Goal: Check status: Check status

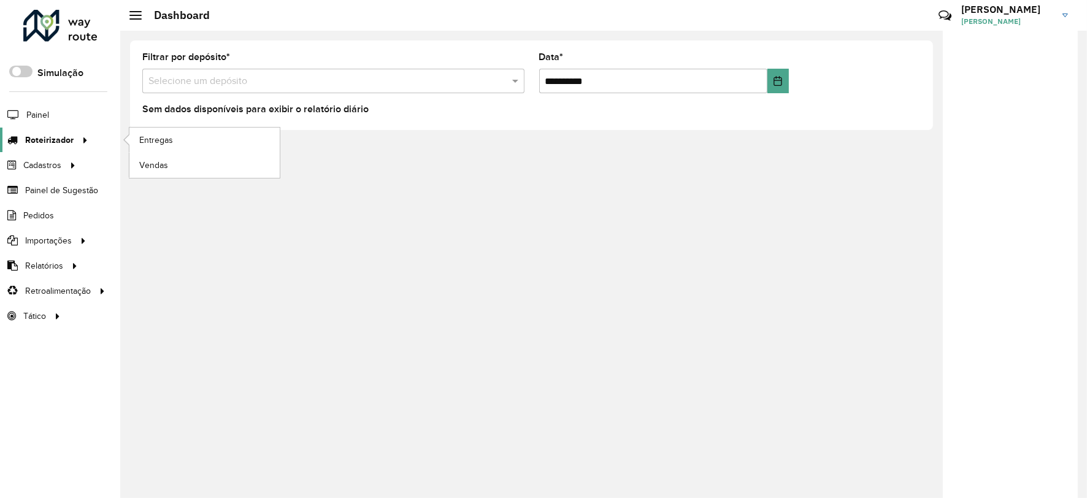
click at [39, 145] on span "Roteirizador" at bounding box center [49, 140] width 48 height 13
click at [152, 142] on span "Entregas" at bounding box center [156, 140] width 35 height 13
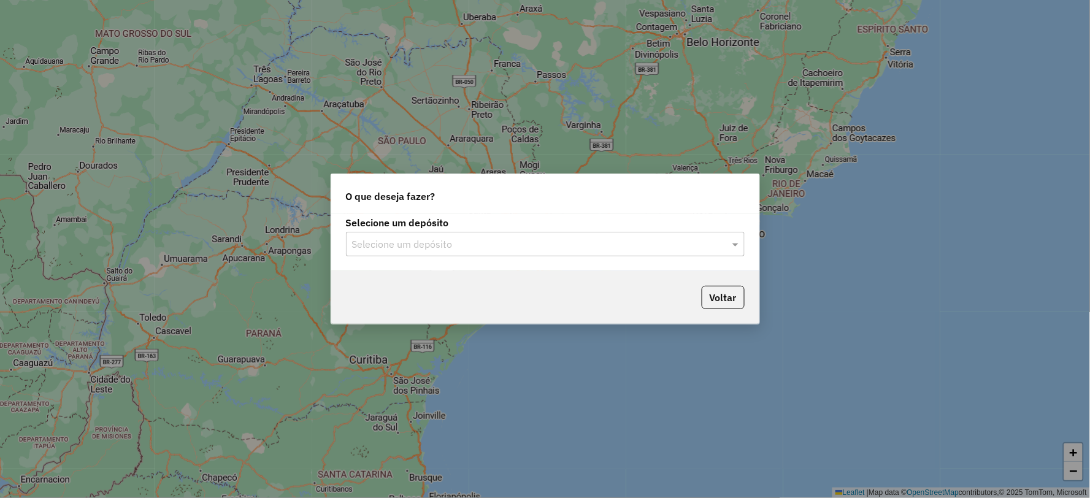
click at [512, 235] on div "Selecione um depósito" at bounding box center [545, 244] width 399 height 25
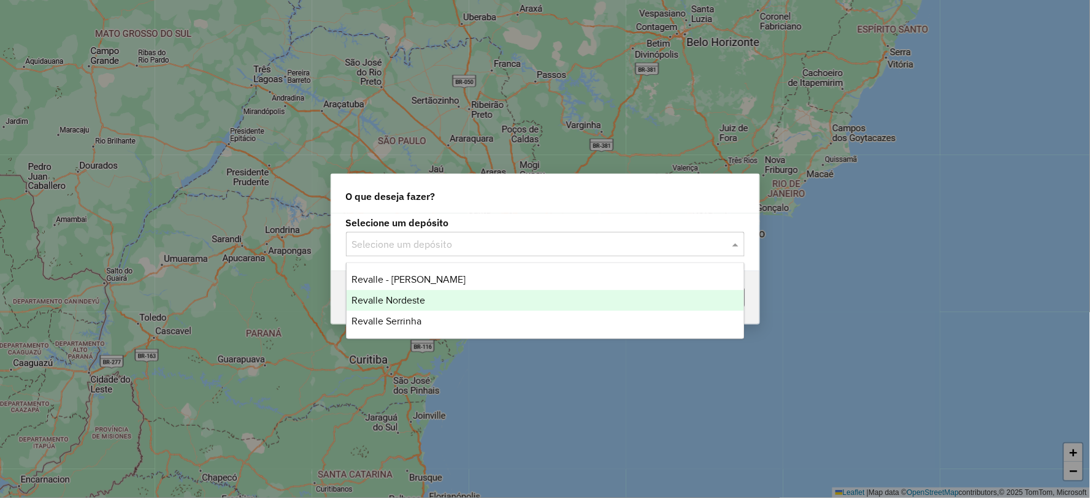
click at [480, 301] on div "Revalle Nordeste" at bounding box center [545, 300] width 397 height 21
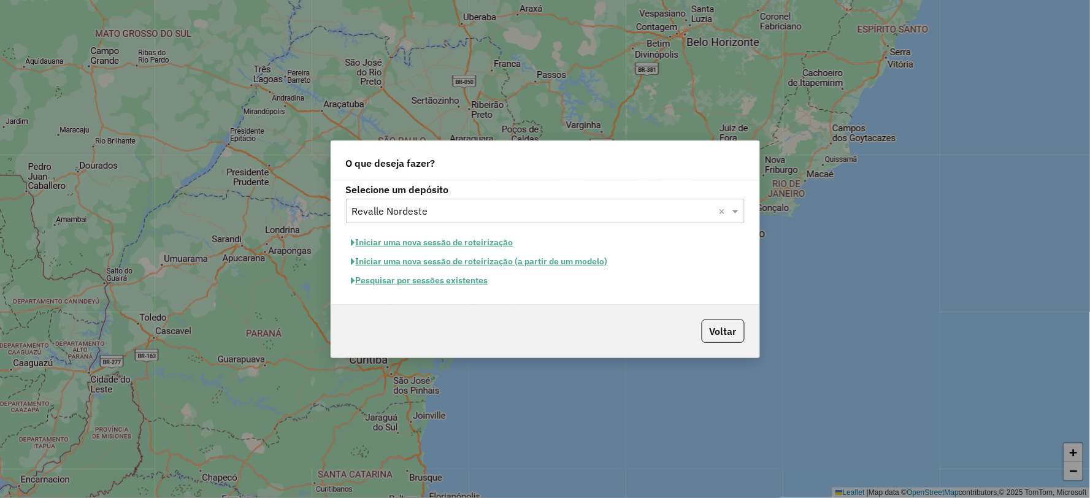
click at [467, 283] on button "Pesquisar por sessões existentes" at bounding box center [420, 280] width 148 height 19
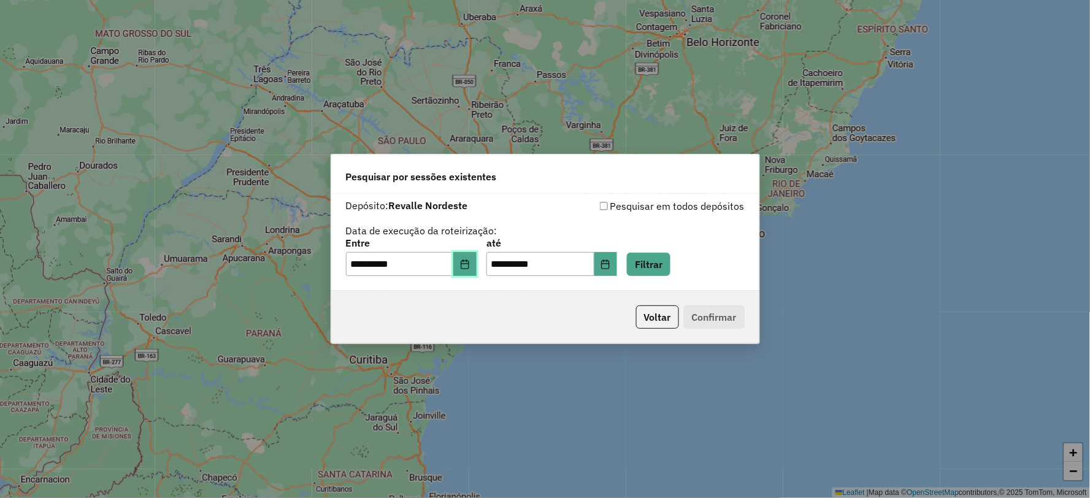
click at [470, 260] on icon "Choose Date" at bounding box center [465, 264] width 10 height 10
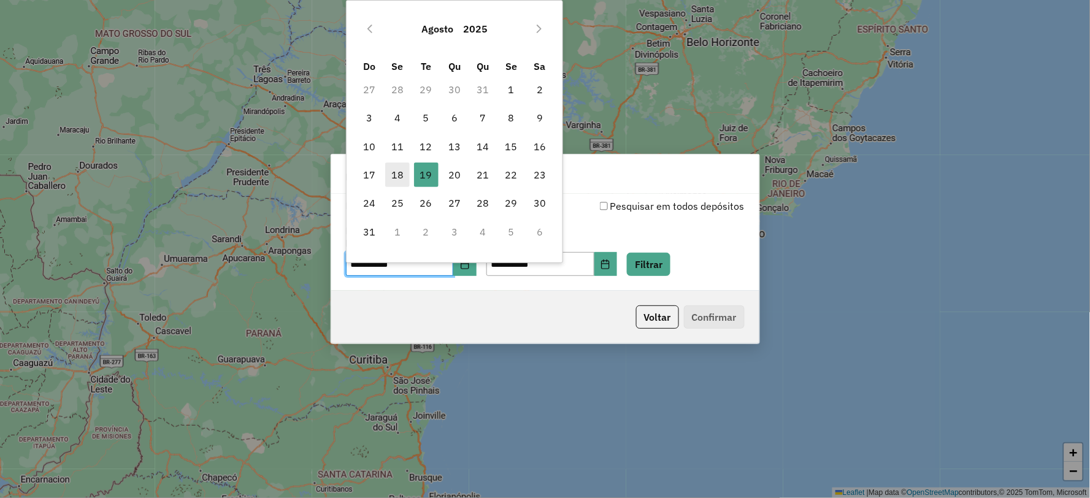
click at [391, 170] on span "18" at bounding box center [397, 175] width 25 height 25
type input "**********"
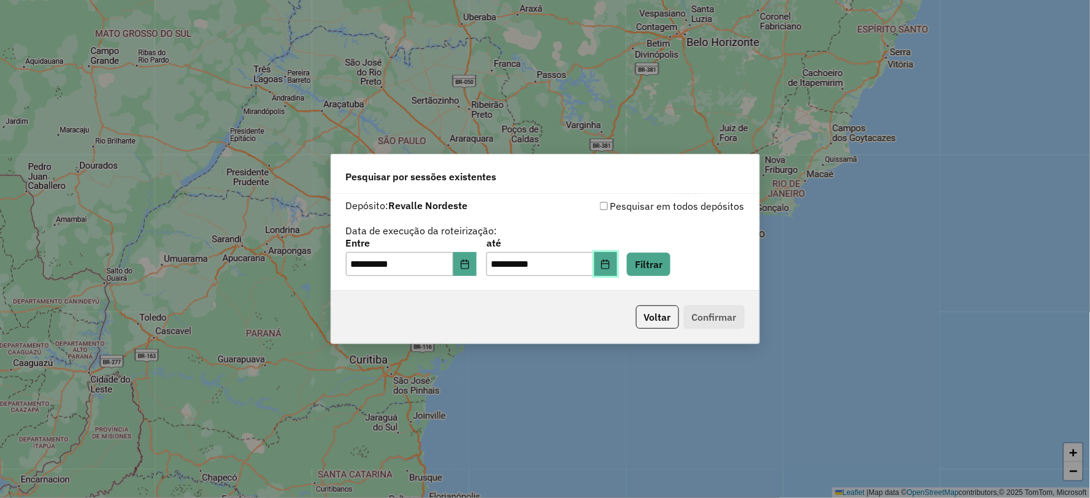
click at [610, 264] on icon "Choose Date" at bounding box center [606, 264] width 8 height 10
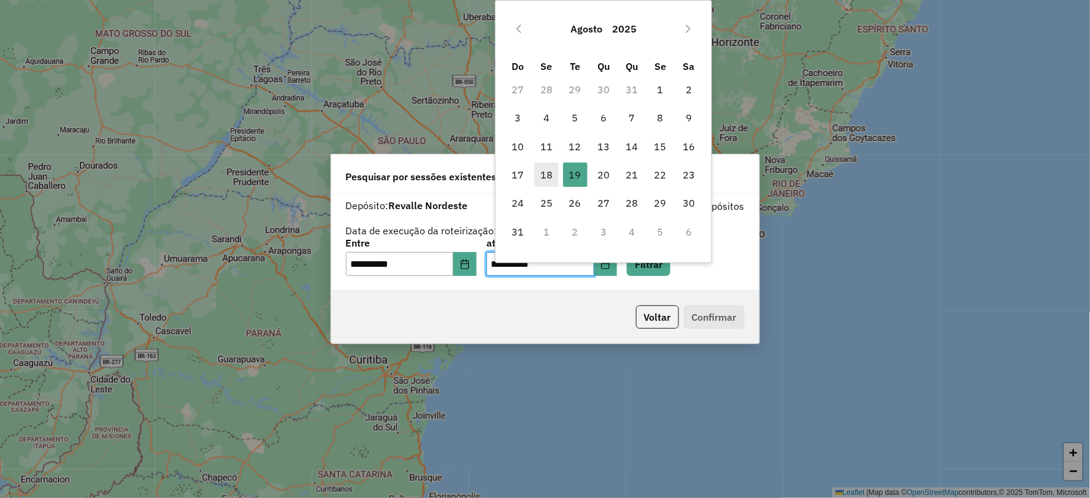
click at [542, 180] on span "18" at bounding box center [546, 175] width 25 height 25
type input "**********"
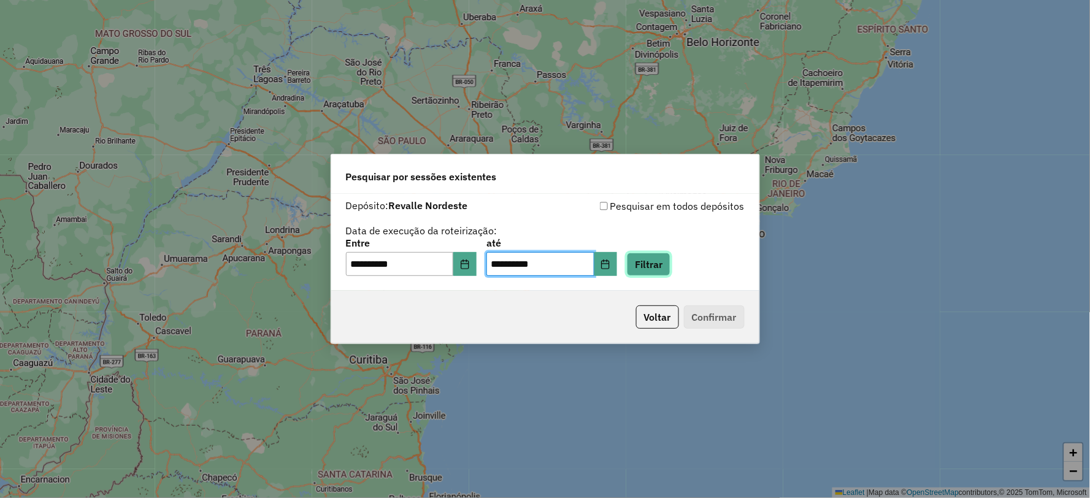
click at [661, 263] on button "Filtrar" at bounding box center [649, 264] width 44 height 23
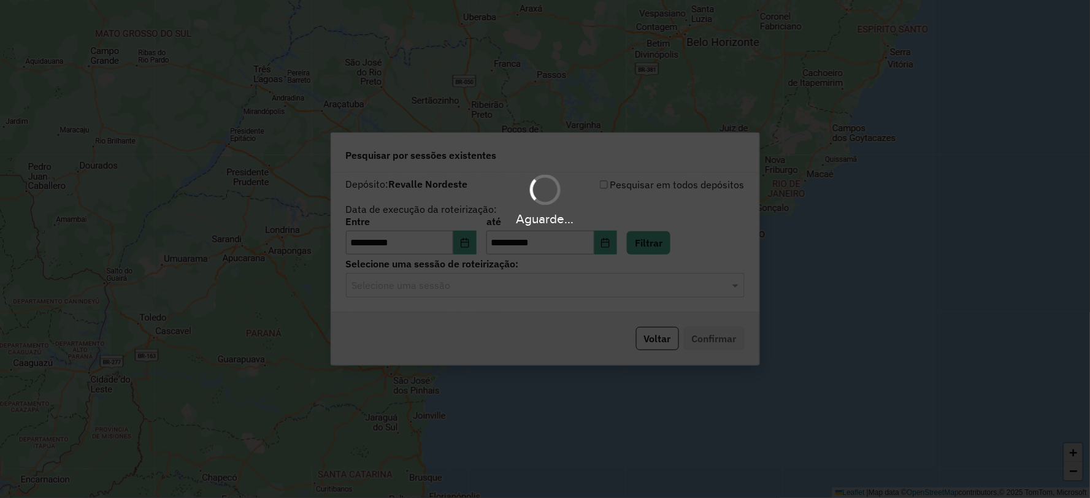
click at [589, 290] on input "text" at bounding box center [533, 285] width 362 height 15
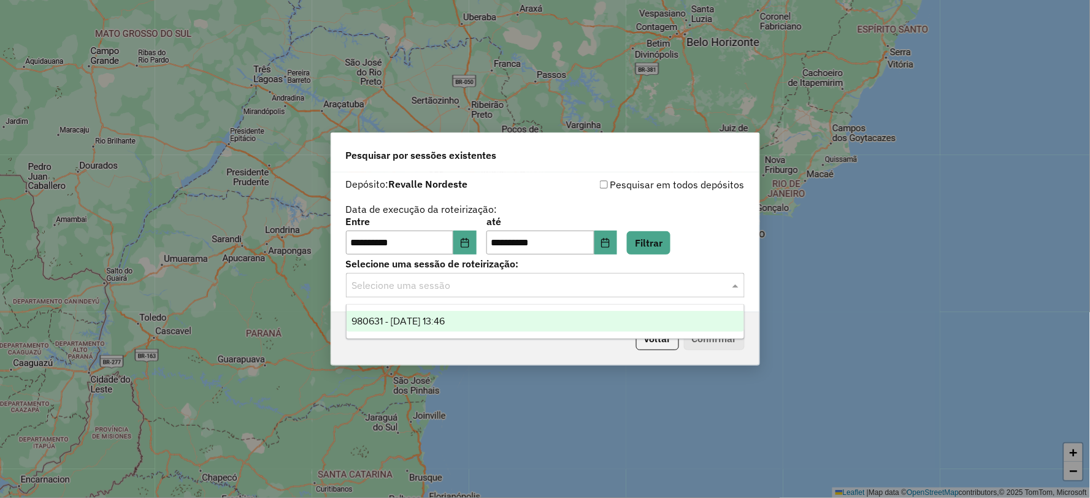
click at [584, 312] on div "980631 - 18/08/2025 13:46" at bounding box center [545, 321] width 397 height 21
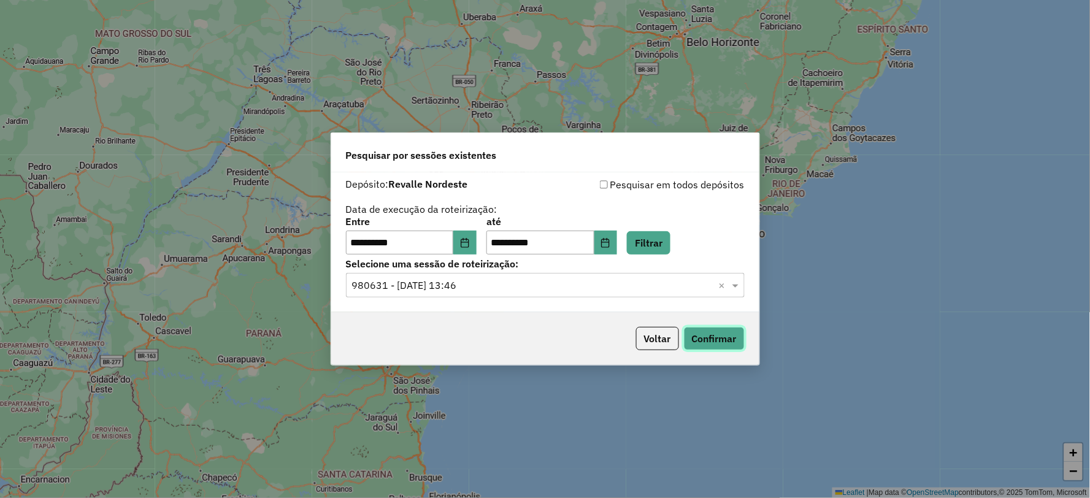
click at [686, 331] on button "Confirmar" at bounding box center [714, 338] width 61 height 23
click at [469, 246] on icon "Choose Date" at bounding box center [465, 243] width 8 height 10
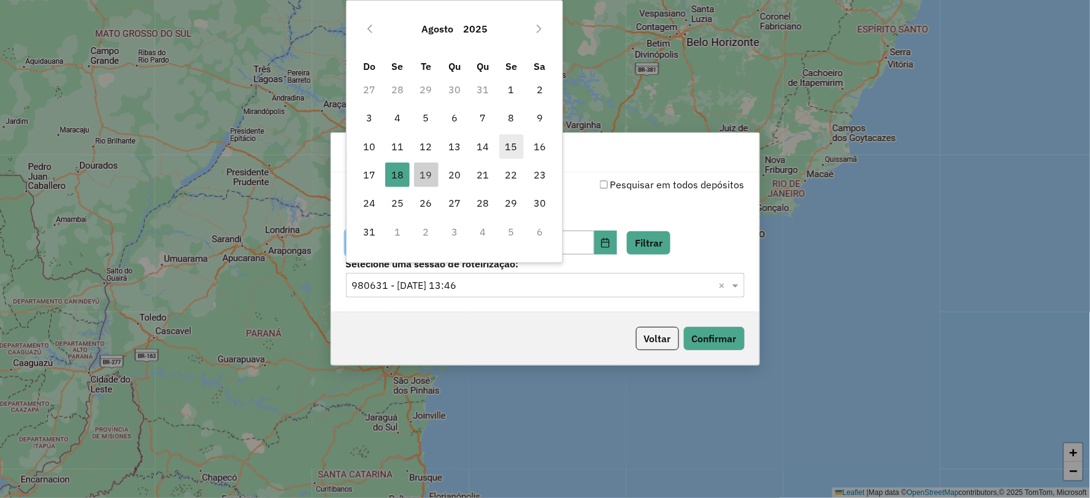
click at [520, 150] on span "15" at bounding box center [511, 146] width 25 height 25
type input "**********"
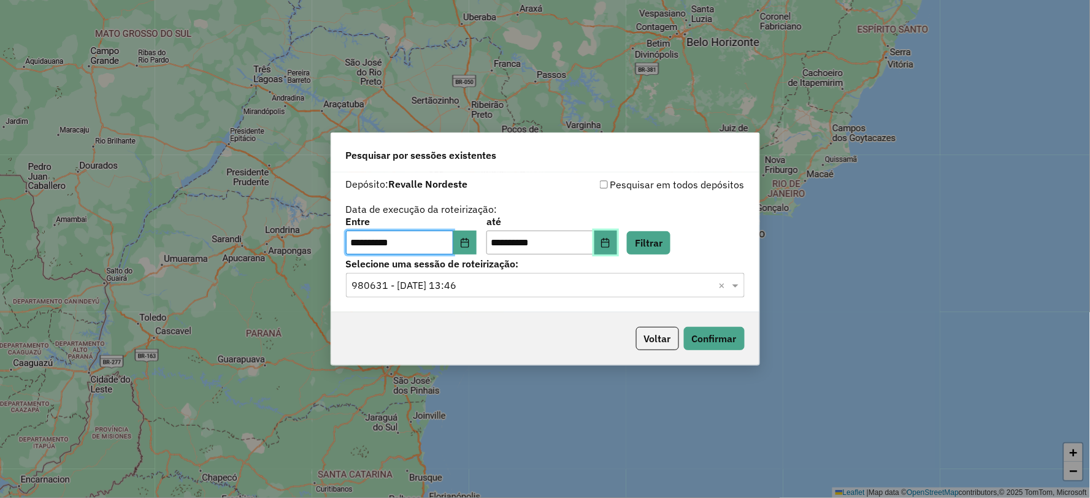
click at [610, 246] on icon "Choose Date" at bounding box center [605, 243] width 10 height 10
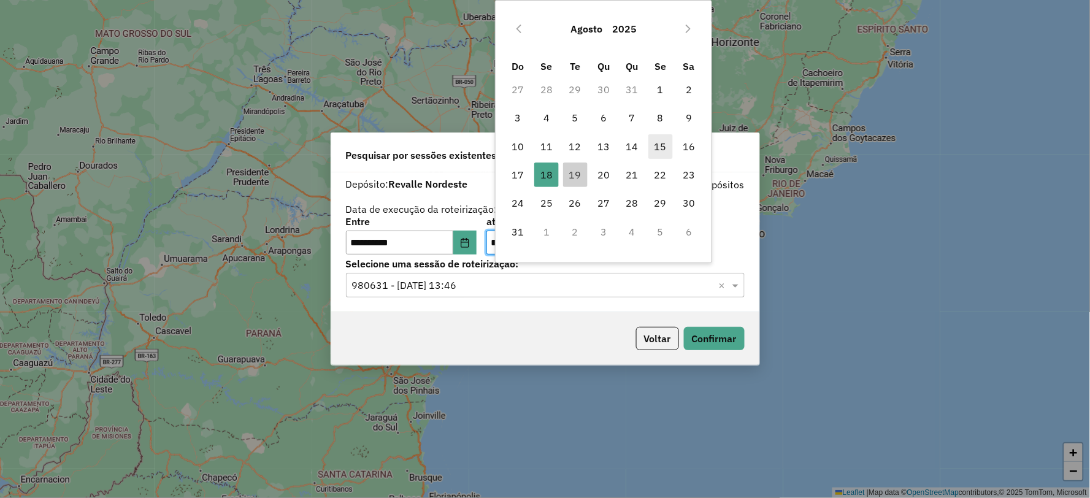
click at [657, 150] on span "15" at bounding box center [660, 146] width 25 height 25
type input "**********"
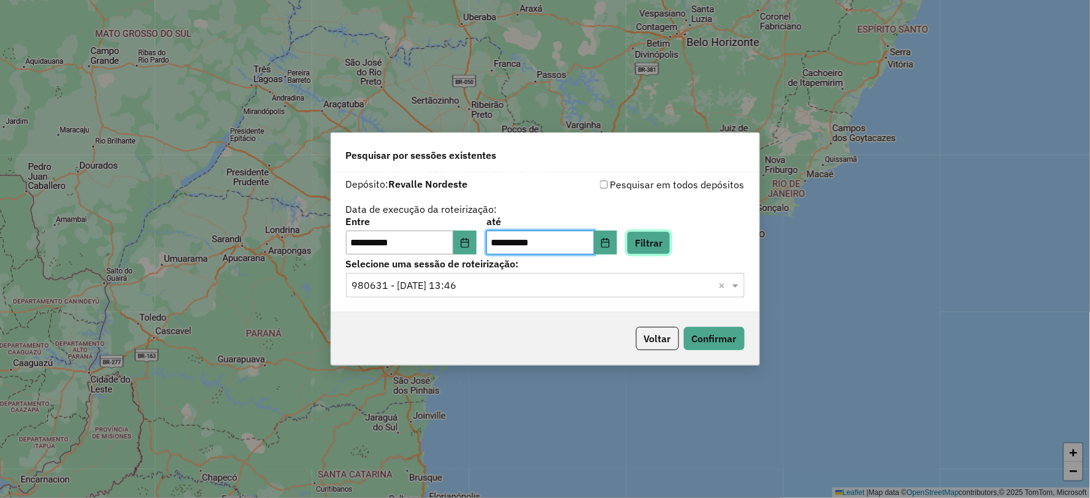
click at [659, 241] on button "Filtrar" at bounding box center [649, 242] width 44 height 23
click at [554, 286] on input "text" at bounding box center [533, 285] width 362 height 15
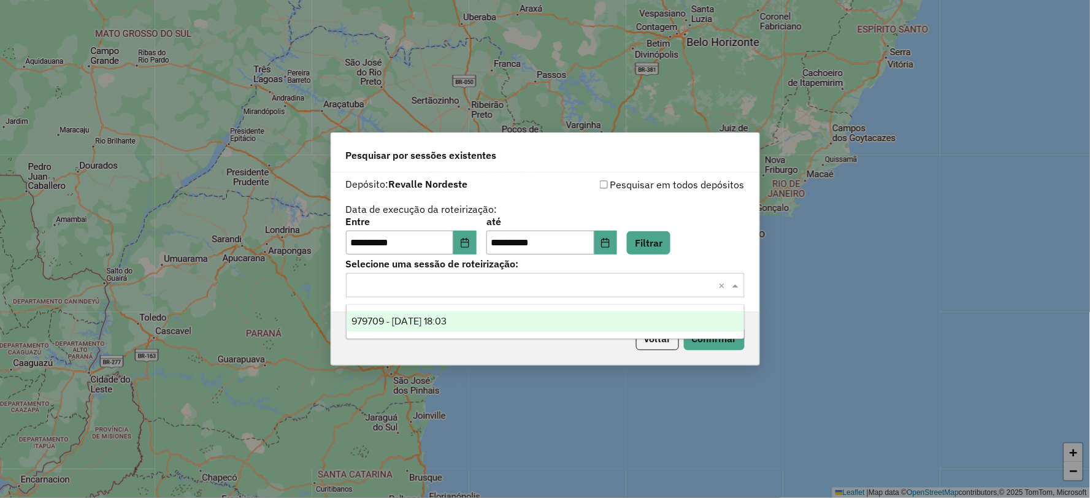
click at [546, 321] on div "979709 - 15/08/2025 18:03" at bounding box center [545, 321] width 397 height 21
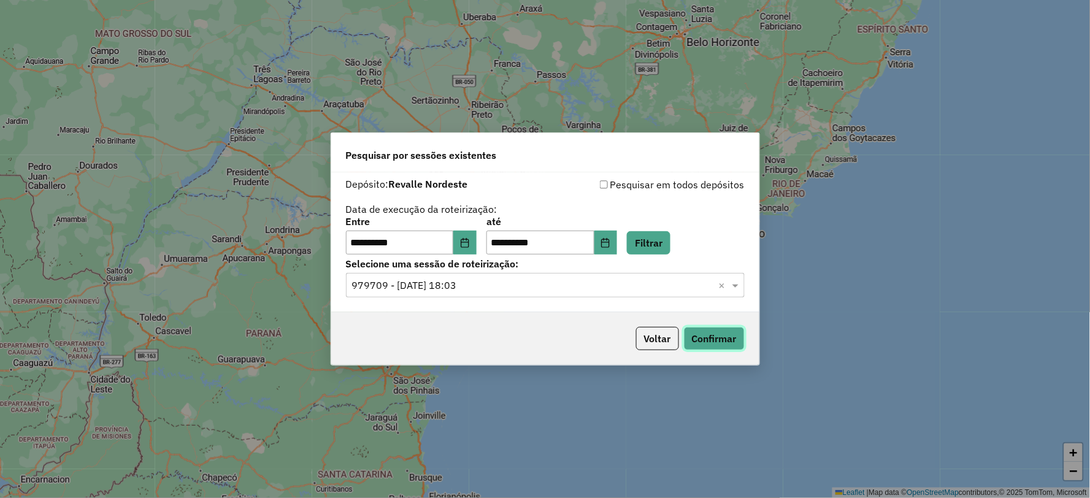
click at [718, 337] on button "Confirmar" at bounding box center [714, 338] width 61 height 23
click at [470, 243] on icon "Choose Date" at bounding box center [465, 243] width 10 height 10
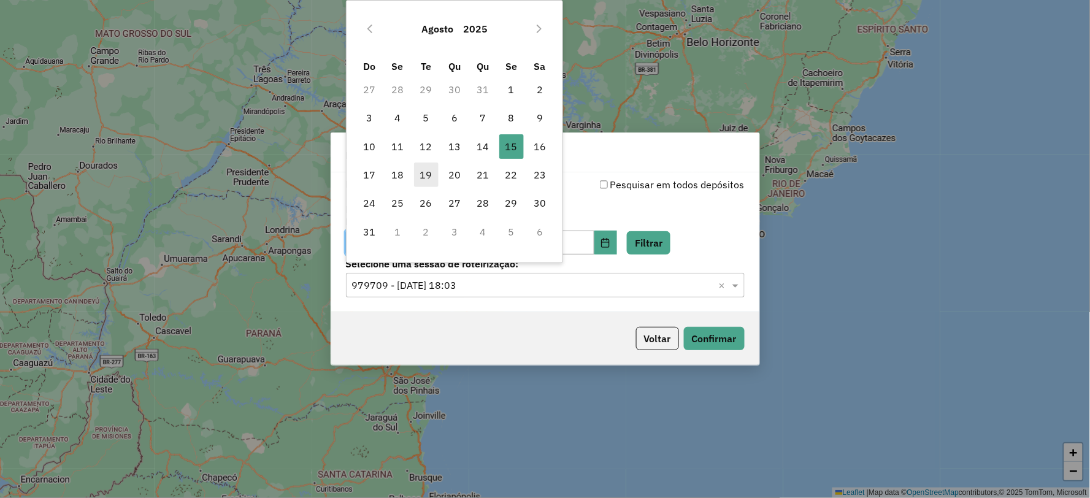
click at [428, 181] on span "19" at bounding box center [426, 175] width 25 height 25
type input "**********"
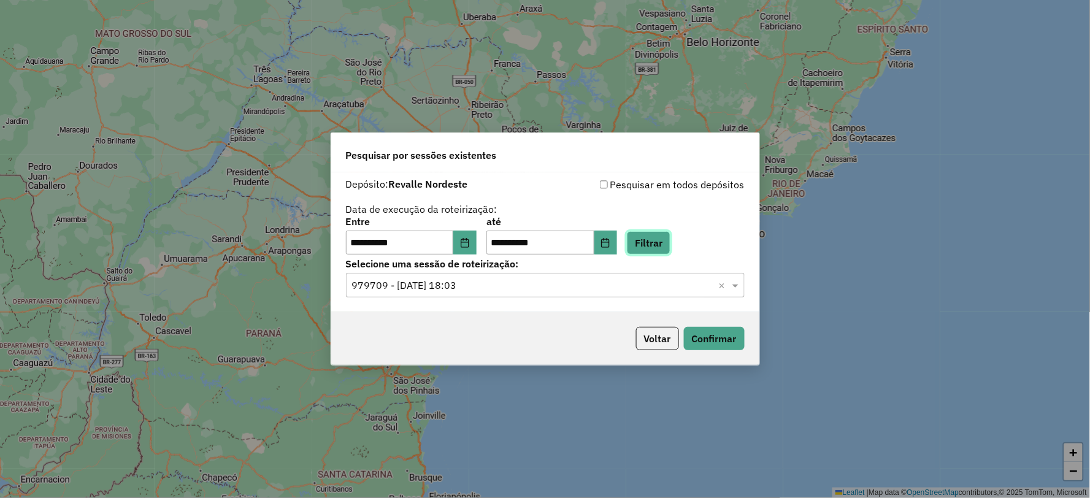
click at [663, 239] on button "Filtrar" at bounding box center [649, 242] width 44 height 23
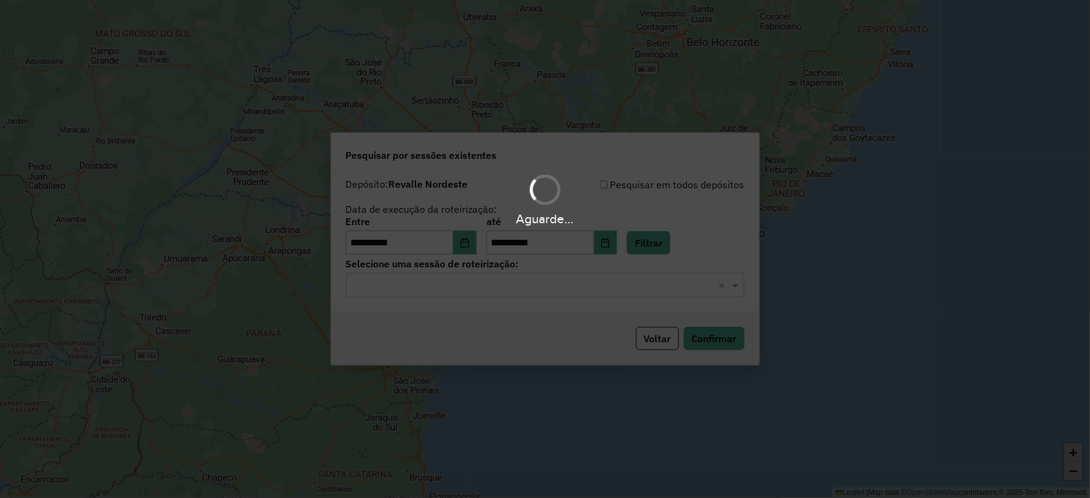
click at [559, 283] on div "Aguarde..." at bounding box center [545, 249] width 1090 height 498
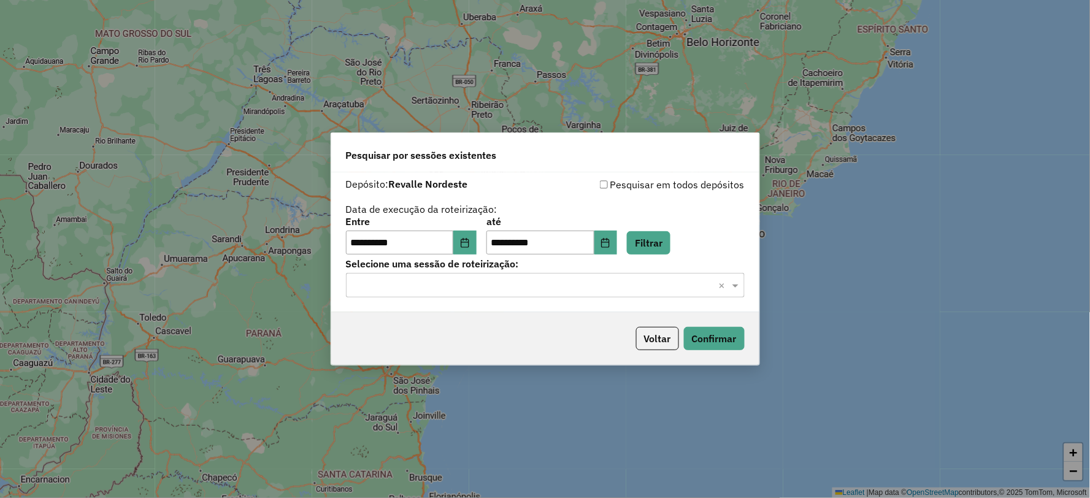
click at [559, 287] on input "text" at bounding box center [533, 285] width 362 height 15
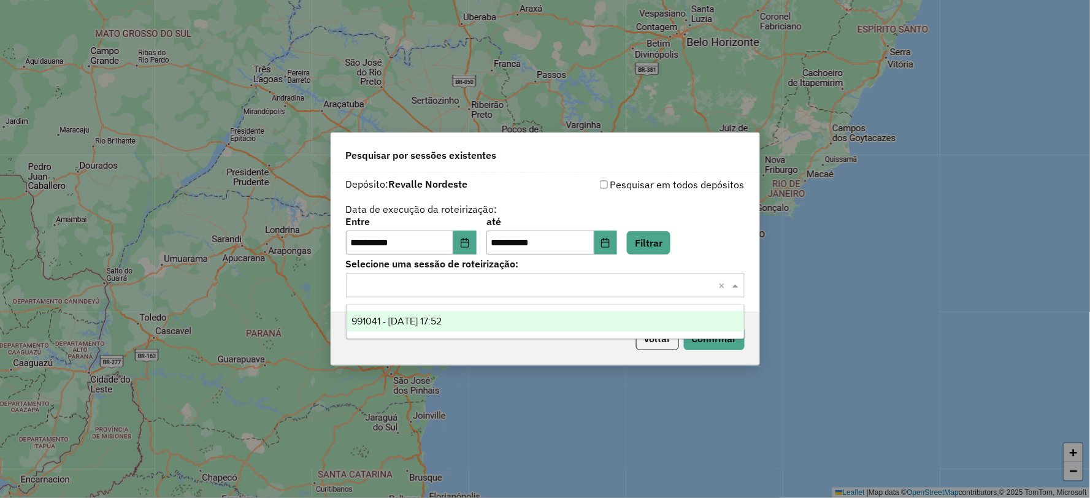
click at [548, 323] on div "991041 - 19/08/2025 17:52" at bounding box center [545, 321] width 397 height 21
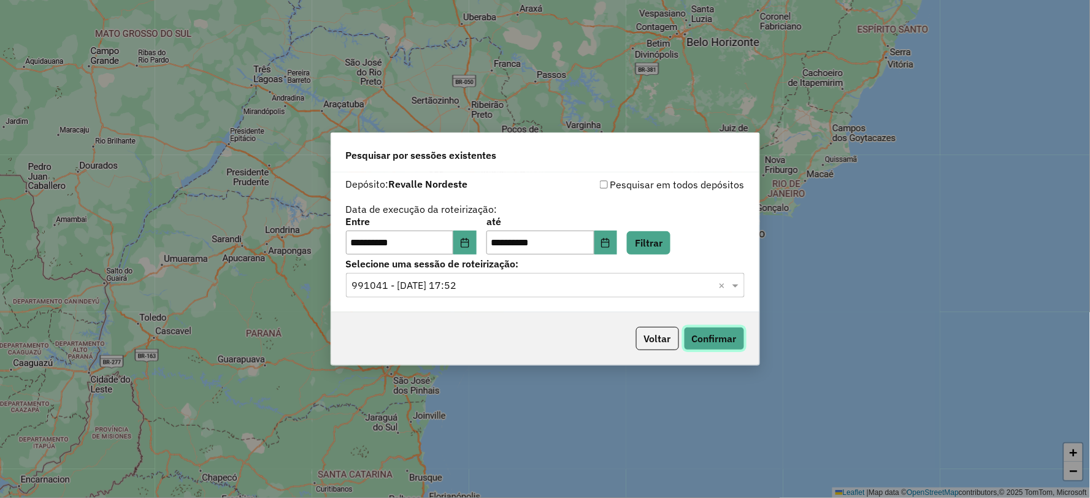
click at [691, 344] on button "Confirmar" at bounding box center [714, 338] width 61 height 23
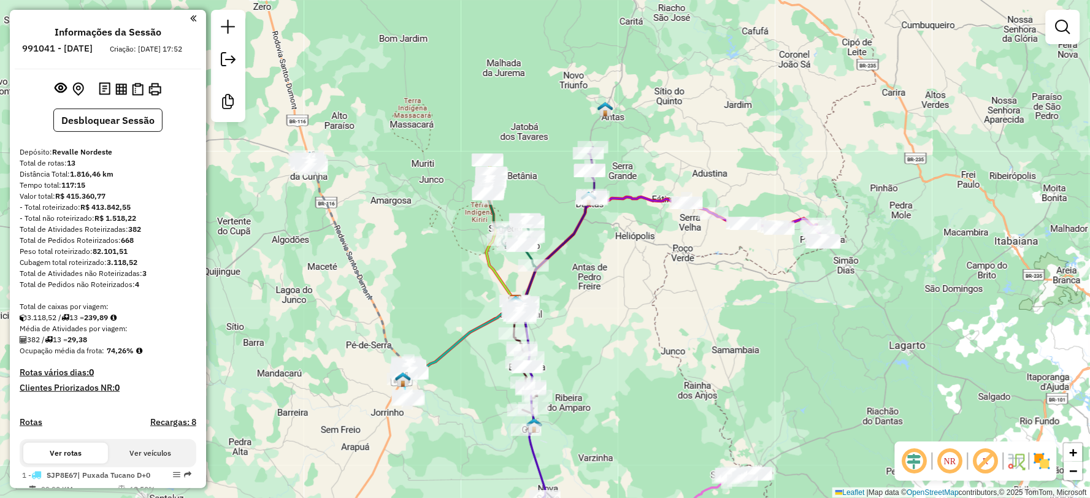
drag, startPoint x: 607, startPoint y: 264, endPoint x: 706, endPoint y: 302, distance: 105.8
click at [579, 317] on div "Janela de atendimento Grade de atendimento Capacidade Transportadoras Veículos …" at bounding box center [545, 249] width 1090 height 498
